Goal: Information Seeking & Learning: Learn about a topic

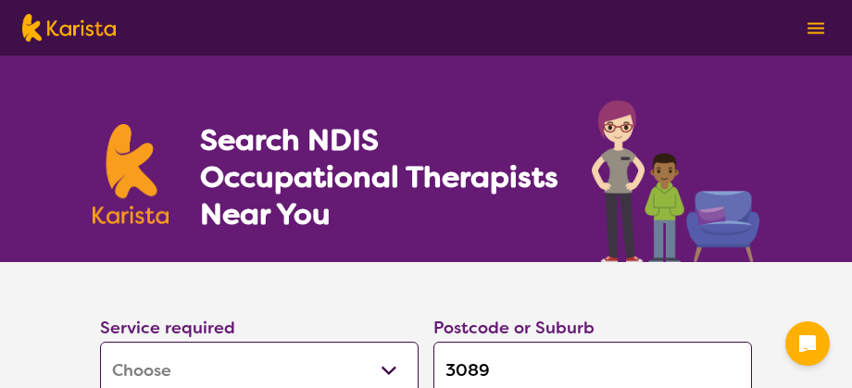
select select "[MEDICAL_DATA]"
select select "AG"
select select "NDIS"
select select "[MEDICAL_DATA]"
select select "AG"
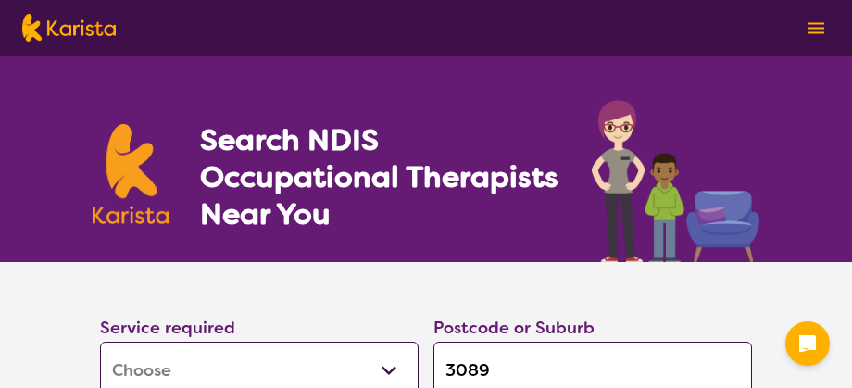
select select "NDIS"
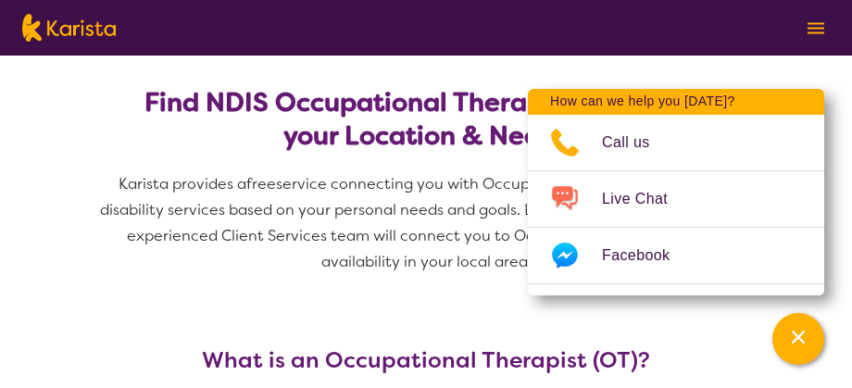
scroll to position [556, 0]
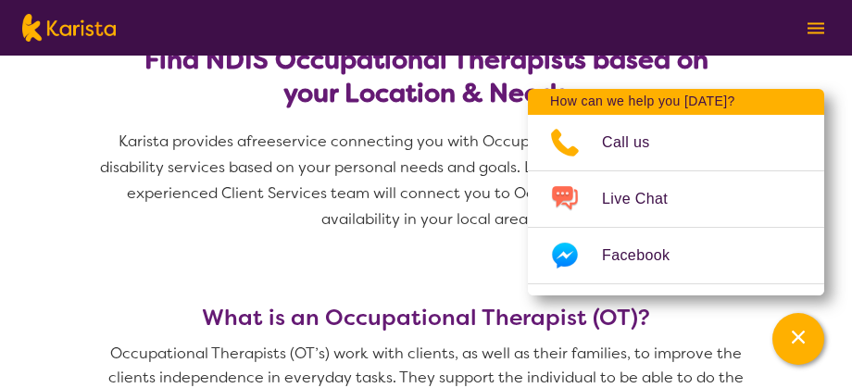
click at [159, 235] on span "Karista provides a free service connecting you with Occupational Therapists and…" at bounding box center [426, 195] width 667 height 132
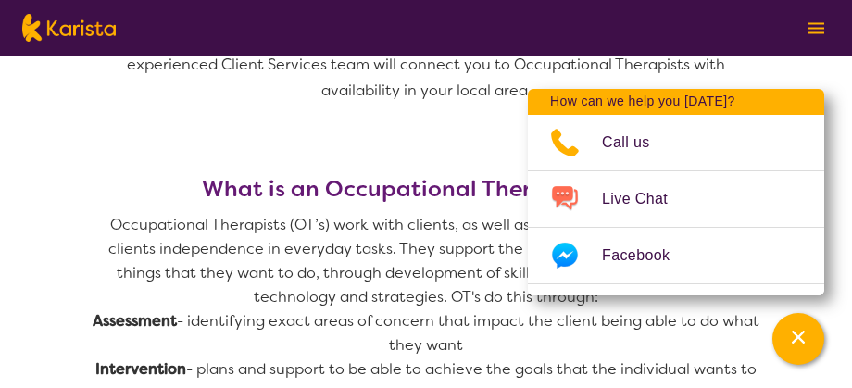
scroll to position [684, 0]
click at [159, 235] on p "Occupational Therapists (OT’s) work with clients, as well as their families, to…" at bounding box center [426, 262] width 667 height 96
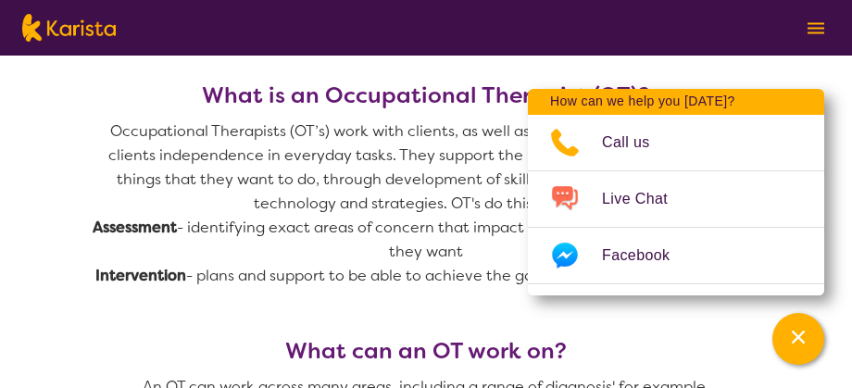
scroll to position [779, 0]
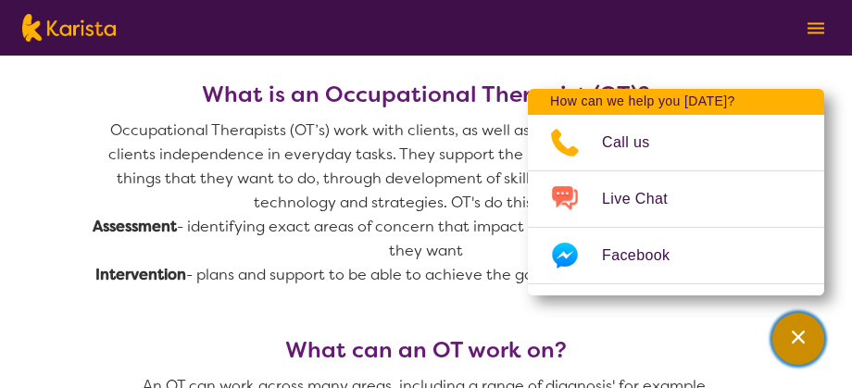
click at [798, 332] on icon "Channel Menu" at bounding box center [798, 337] width 19 height 19
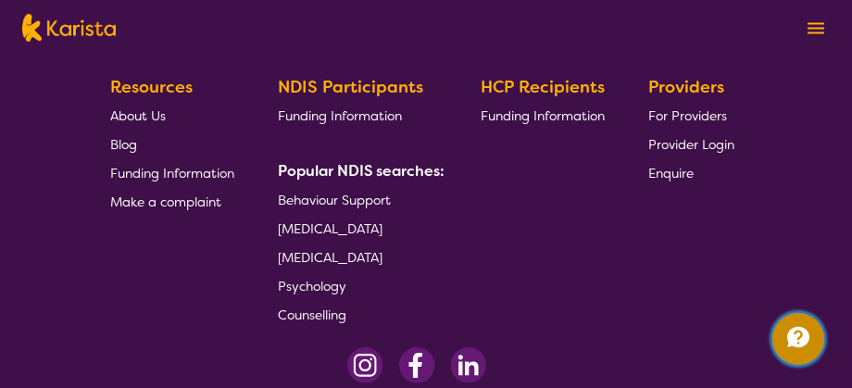
scroll to position [3421, 0]
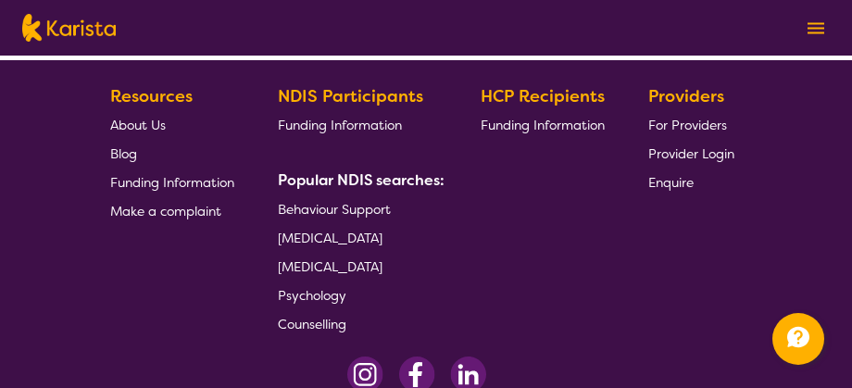
click at [140, 118] on span "About Us" at bounding box center [138, 125] width 56 height 17
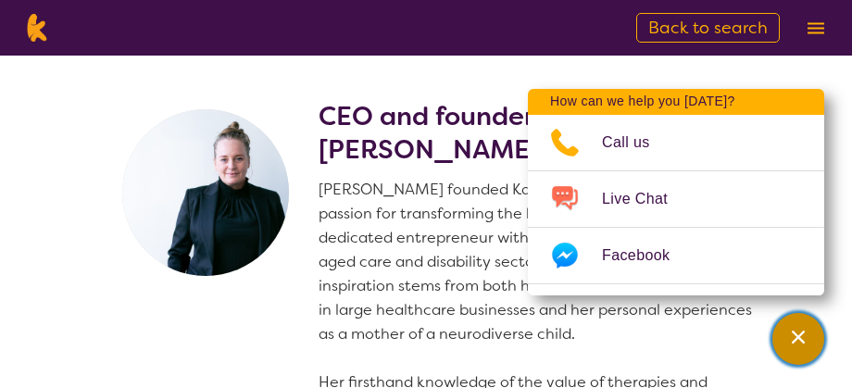
click at [799, 334] on icon "Channel Menu" at bounding box center [798, 337] width 19 height 19
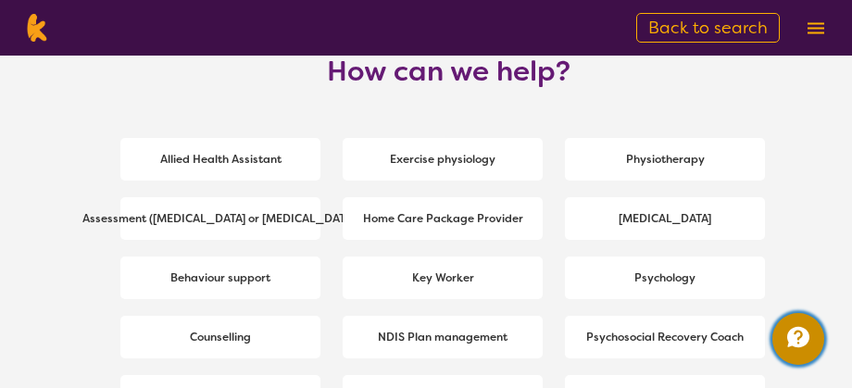
scroll to position [2498, 0]
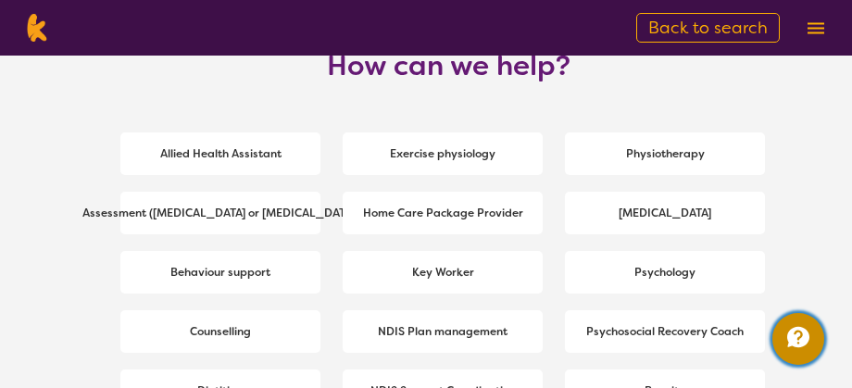
click at [799, 334] on icon "Channel Menu" at bounding box center [798, 337] width 22 height 20
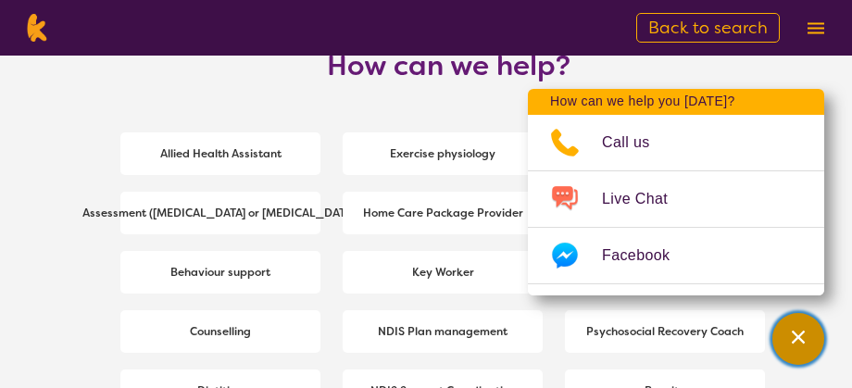
scroll to position [2559, 0]
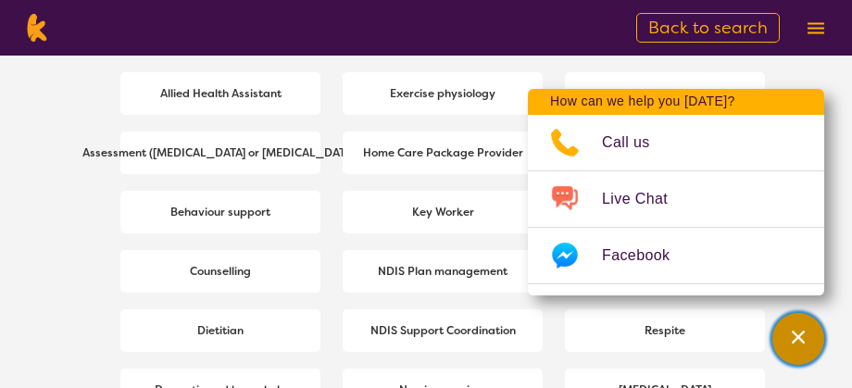
click at [799, 336] on icon "Channel Menu" at bounding box center [798, 337] width 13 height 13
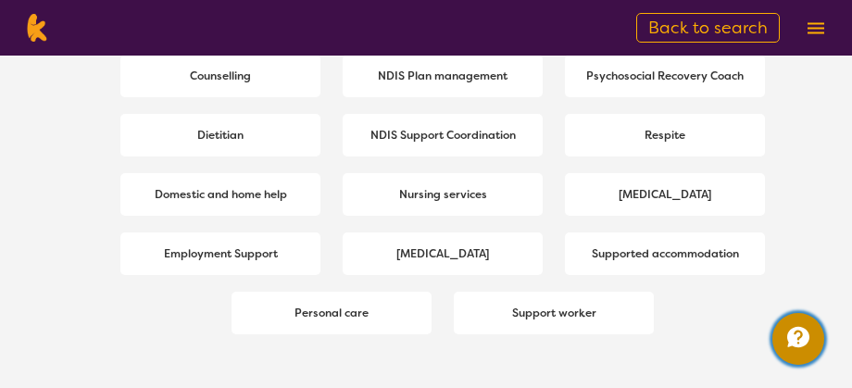
scroll to position [2756, 0]
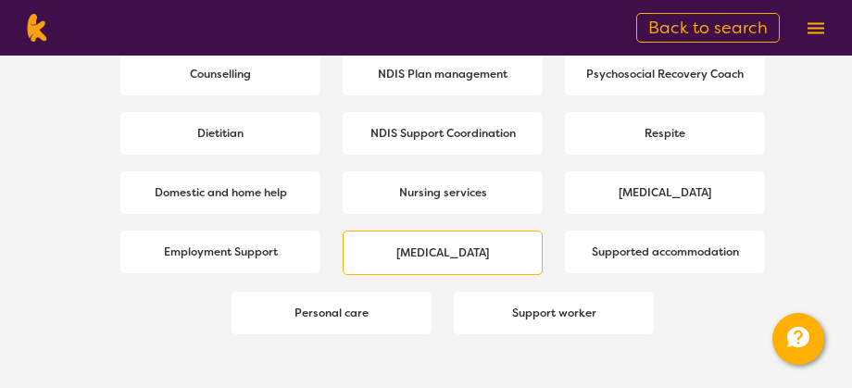
click at [452, 250] on b "[MEDICAL_DATA]" at bounding box center [442, 252] width 93 height 15
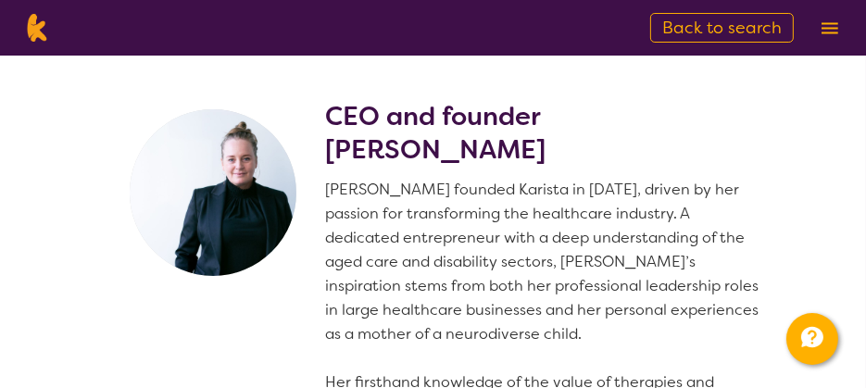
select select "[MEDICAL_DATA]"
select select "AG"
select select "NDIS"
select select "[MEDICAL_DATA]"
select select "AG"
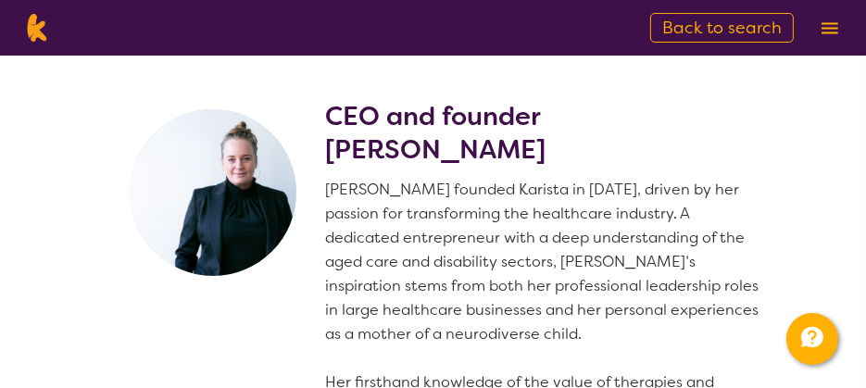
select select "NDIS"
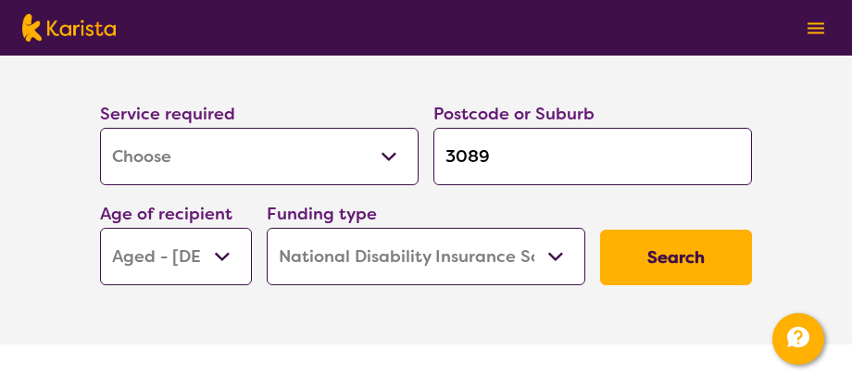
scroll to position [2931, 0]
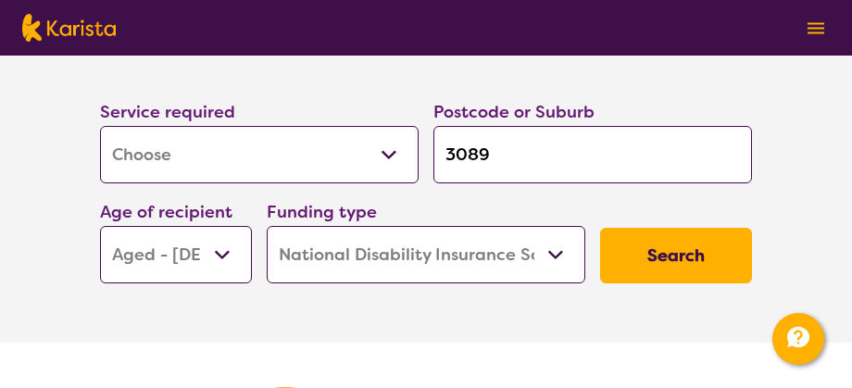
click at [452, 250] on select "Home Care Package (HCP) National Disability Insurance Scheme (NDIS) I don't know" at bounding box center [426, 254] width 319 height 57
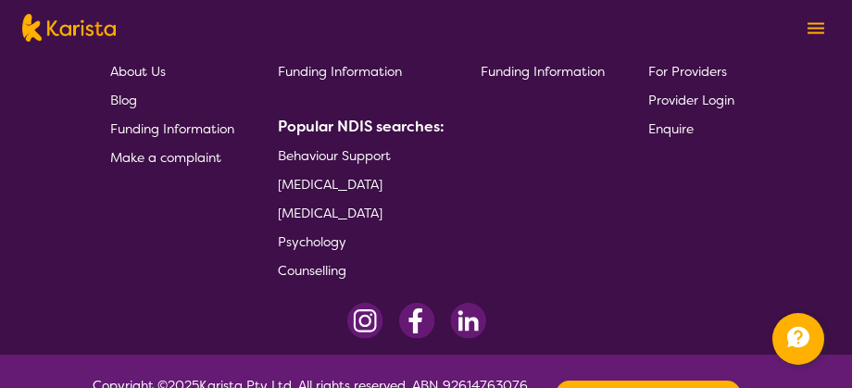
scroll to position [3539, 0]
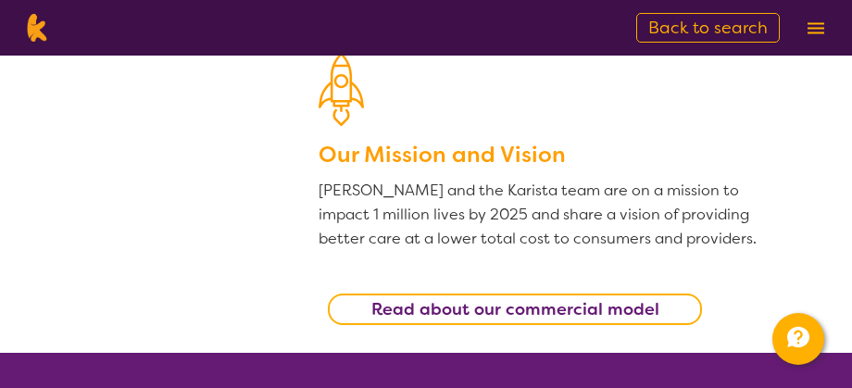
scroll to position [497, 0]
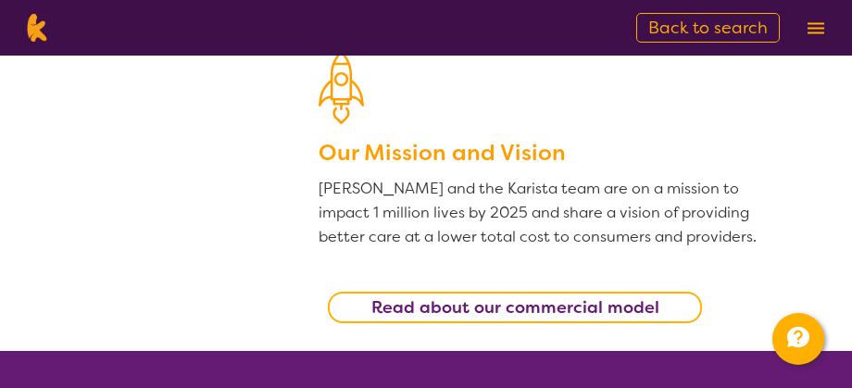
click at [427, 304] on b "Read about our commercial model" at bounding box center [515, 307] width 288 height 22
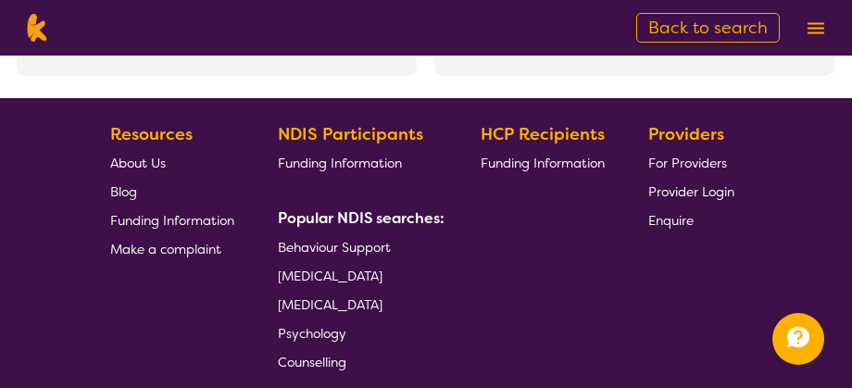
scroll to position [4246, 0]
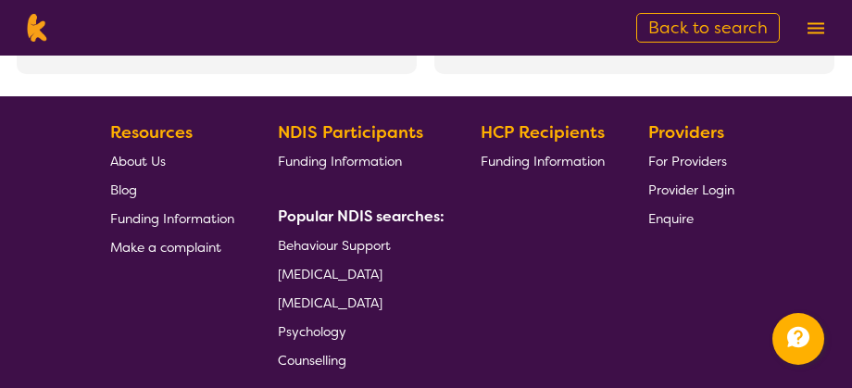
click at [130, 190] on span "Blog" at bounding box center [123, 190] width 27 height 17
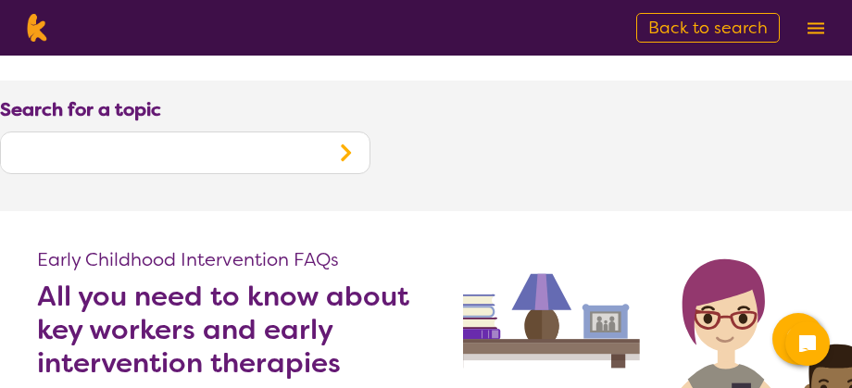
scroll to position [140, 0]
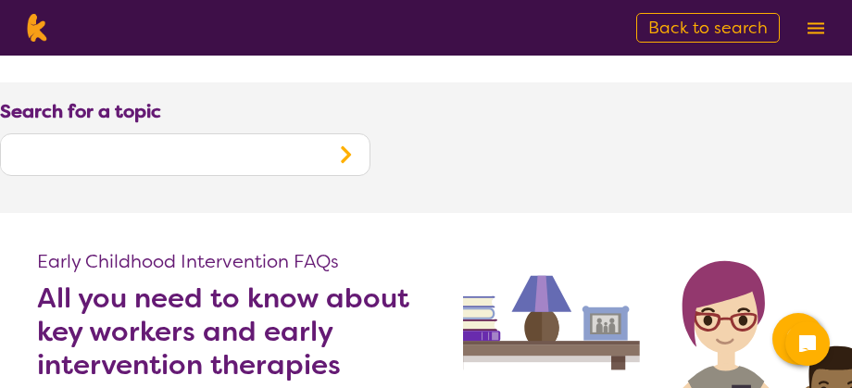
click at [27, 147] on input "text" at bounding box center [161, 154] width 321 height 35
type input "reviews"
click at [346, 151] on icon "Search" at bounding box center [346, 154] width 10 height 17
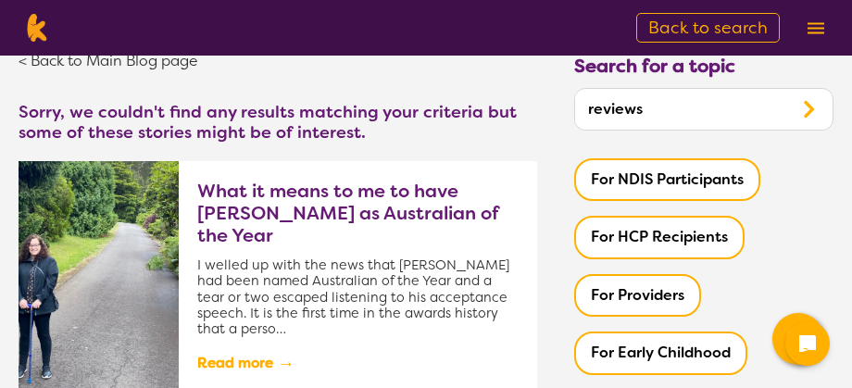
scroll to position [57, 0]
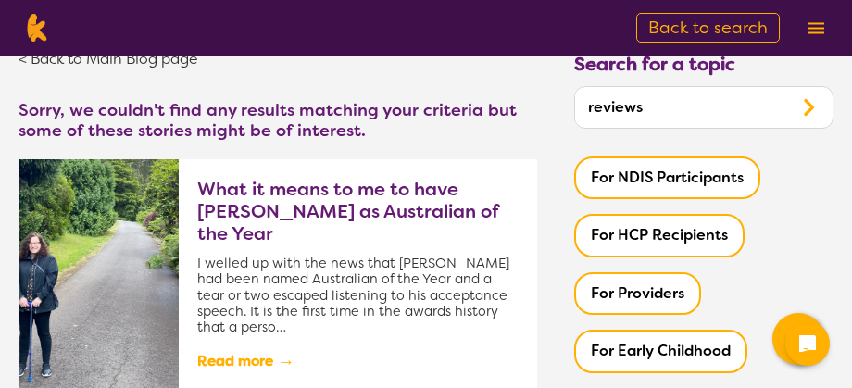
click at [706, 180] on button "For NDIS Participants" at bounding box center [667, 178] width 186 height 43
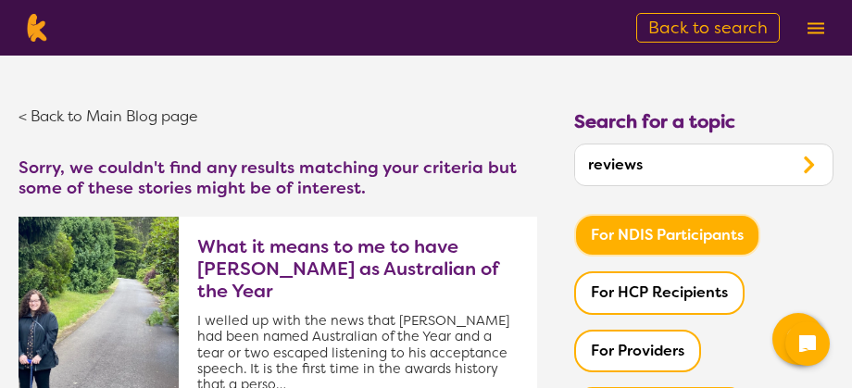
scroll to position [90, 0]
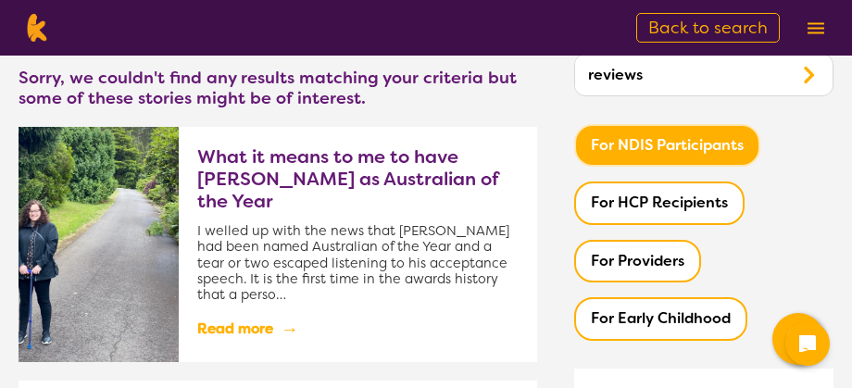
click at [258, 324] on link "Read more →" at bounding box center [357, 328] width 321 height 31
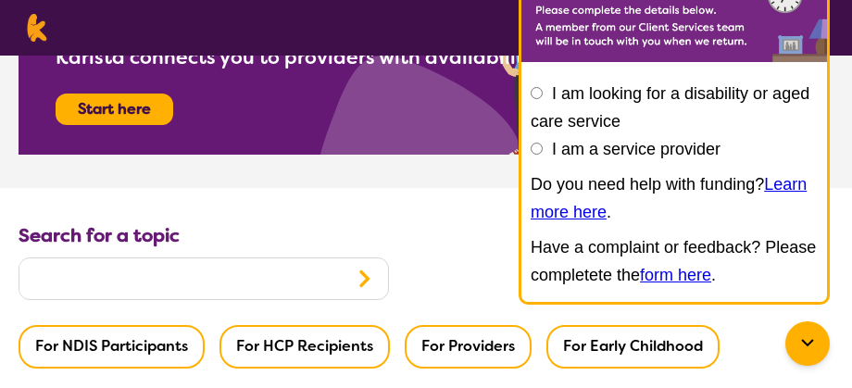
scroll to position [4263, 0]
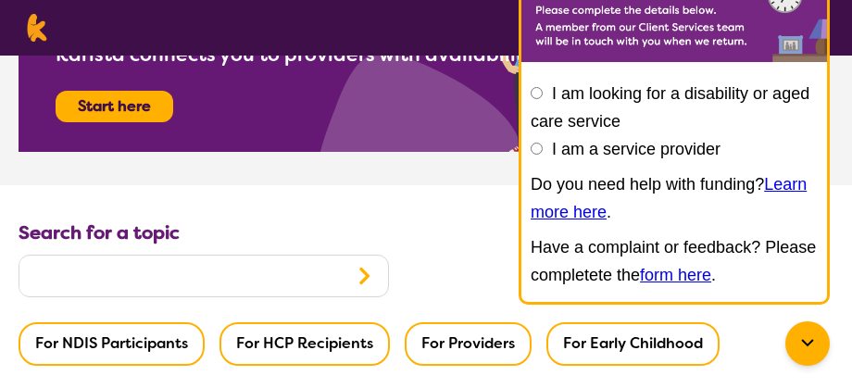
click at [128, 322] on button "For NDIS Participants" at bounding box center [112, 343] width 186 height 43
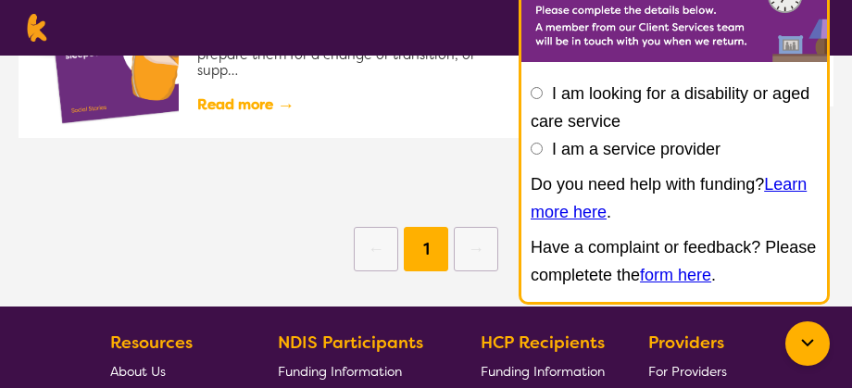
scroll to position [1257, 0]
